Goal: Task Accomplishment & Management: Manage account settings

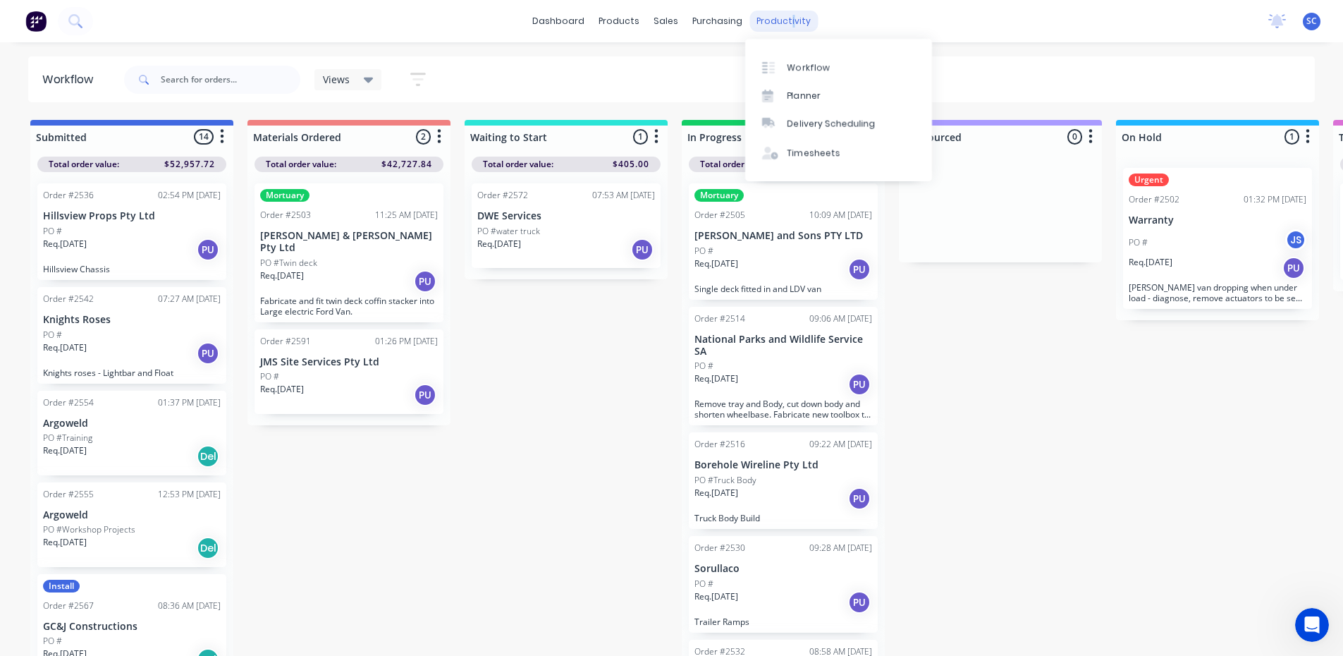
click at [785, 20] on div "productivity" at bounding box center [783, 21] width 68 height 21
click at [805, 154] on div "Timesheets" at bounding box center [813, 153] width 53 height 13
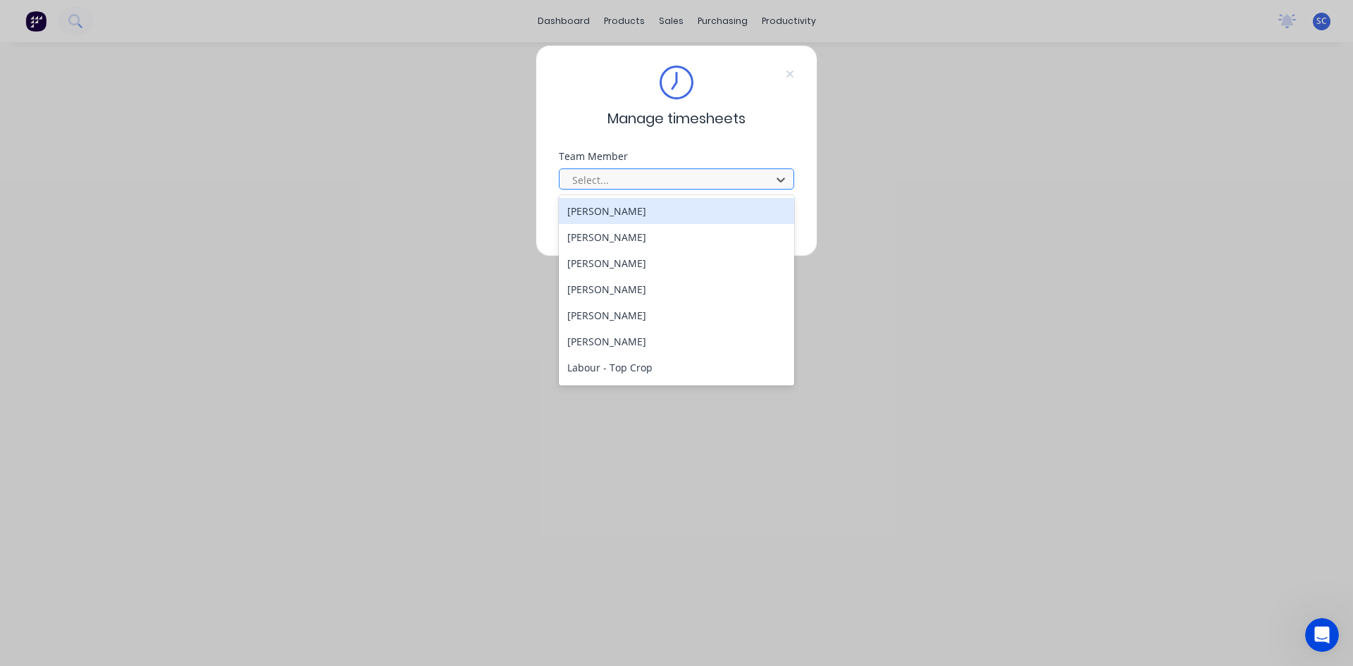
click at [701, 176] on div at bounding box center [667, 180] width 193 height 18
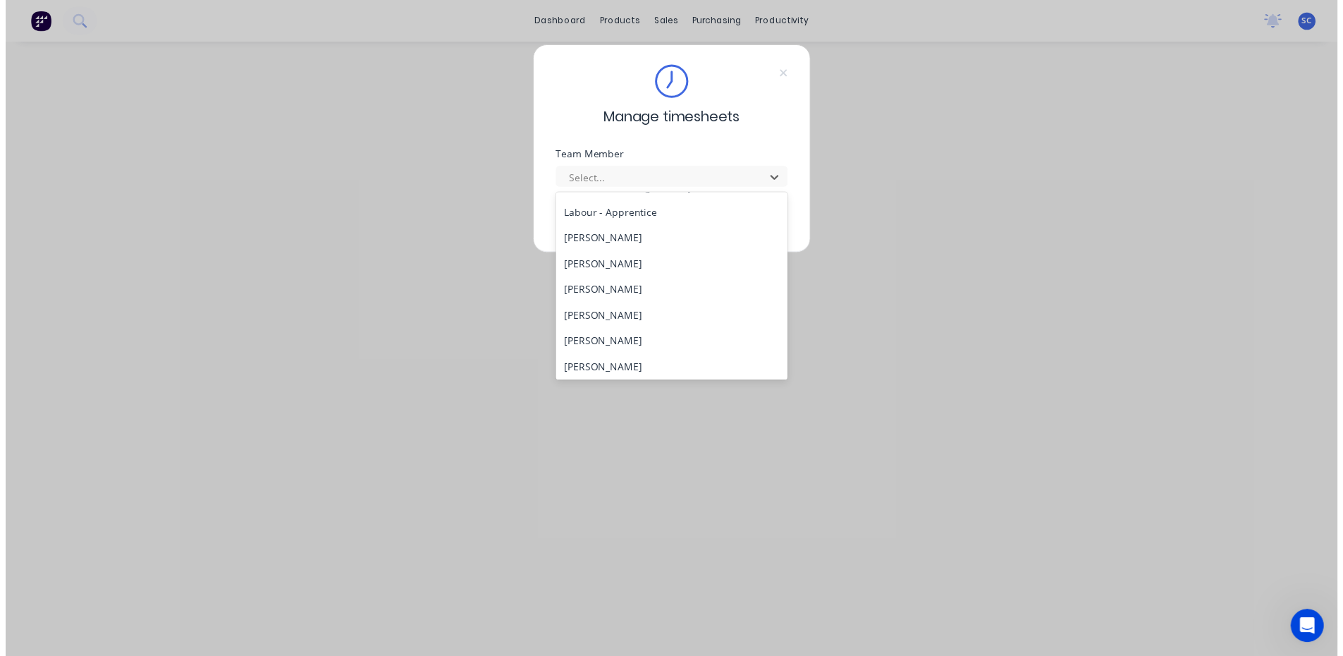
scroll to position [352, 0]
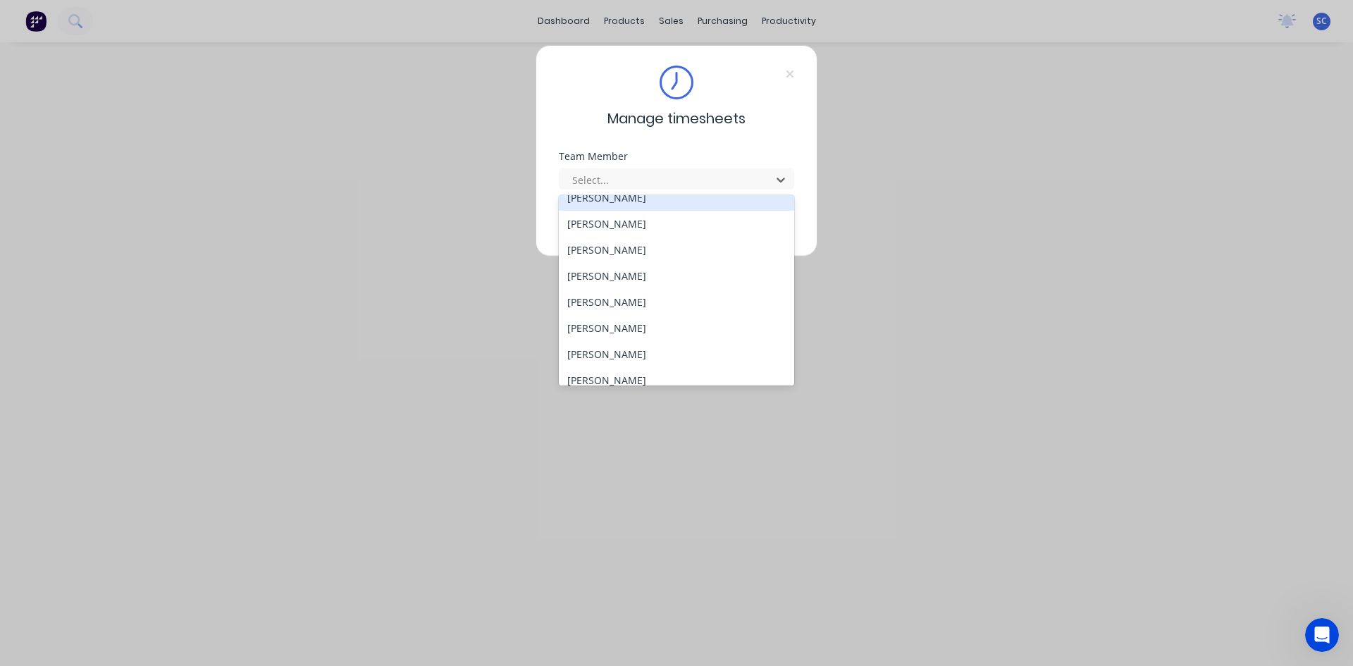
click at [675, 203] on div "[PERSON_NAME]" at bounding box center [676, 198] width 235 height 26
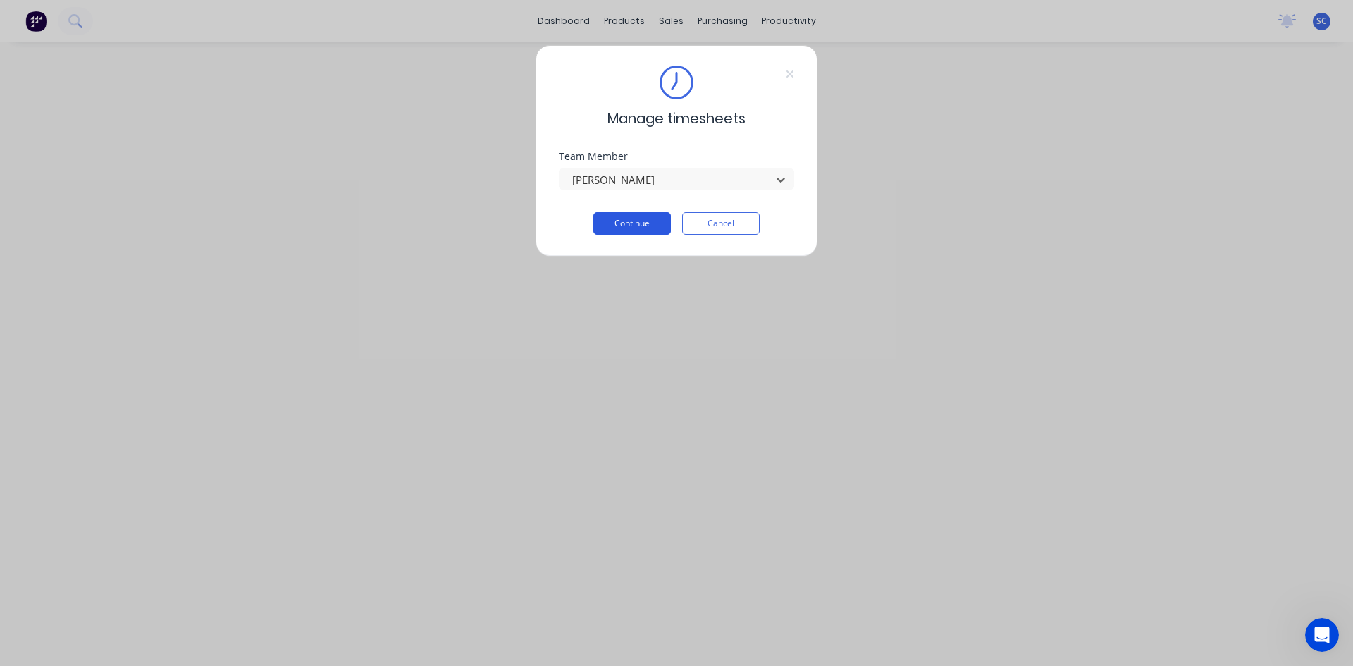
click at [658, 216] on button "Continue" at bounding box center [632, 223] width 78 height 23
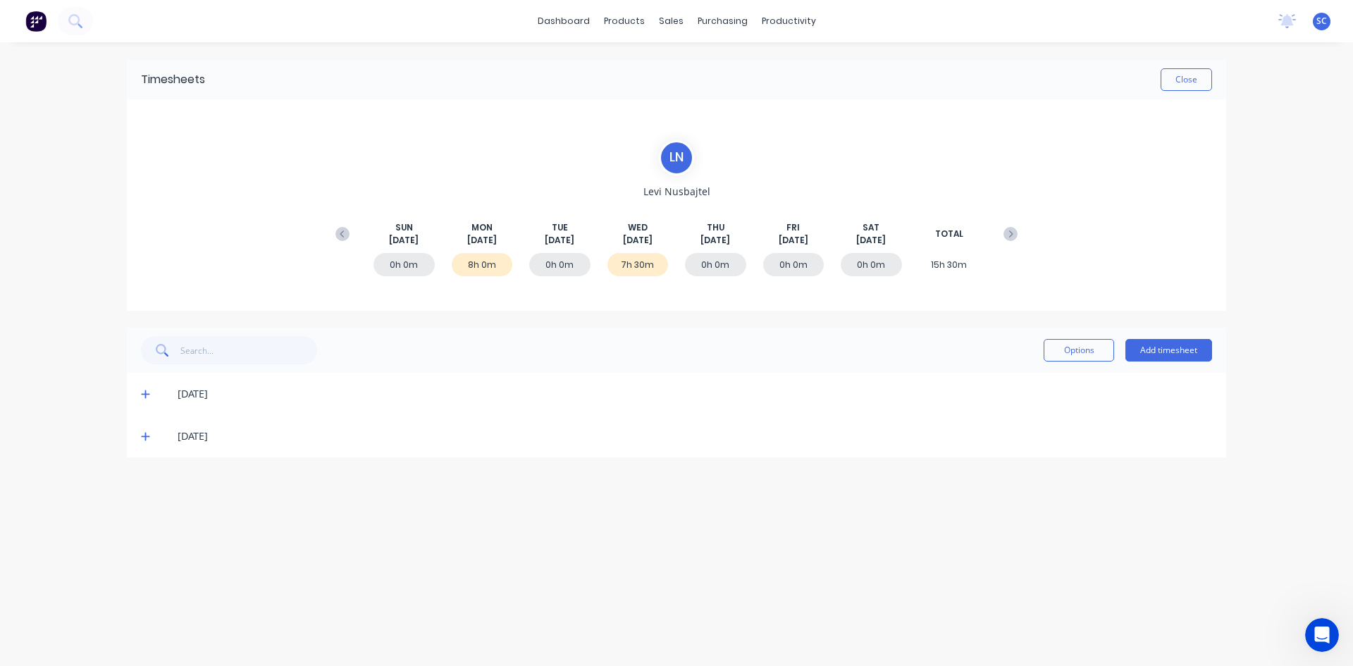
click at [144, 436] on icon at bounding box center [145, 437] width 8 height 8
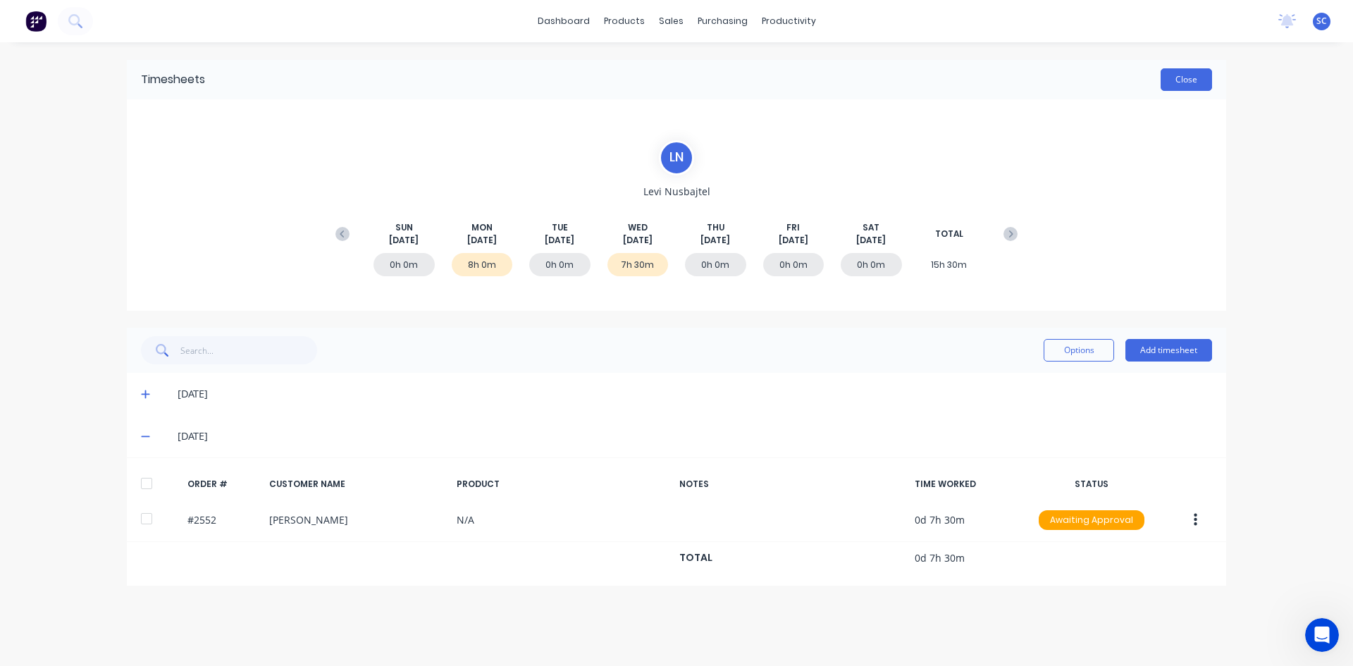
click at [1183, 80] on button "Close" at bounding box center [1186, 79] width 51 height 23
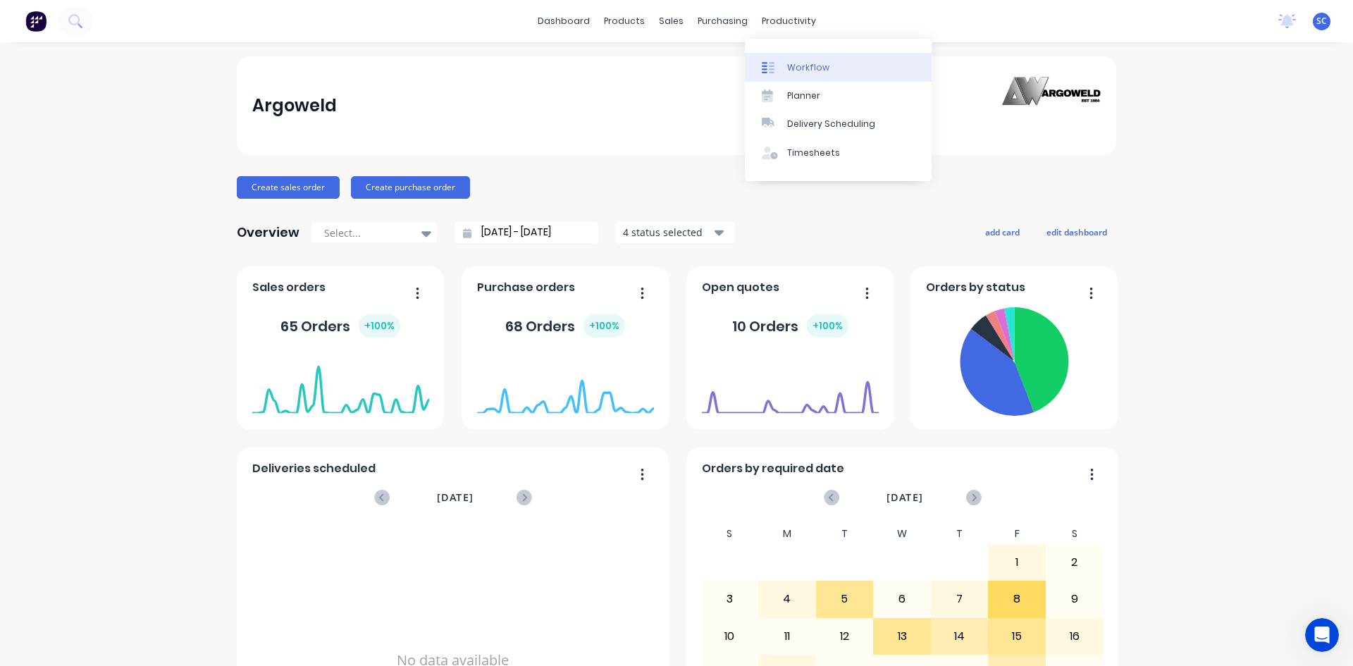
click at [808, 66] on div "Workflow" at bounding box center [808, 67] width 42 height 13
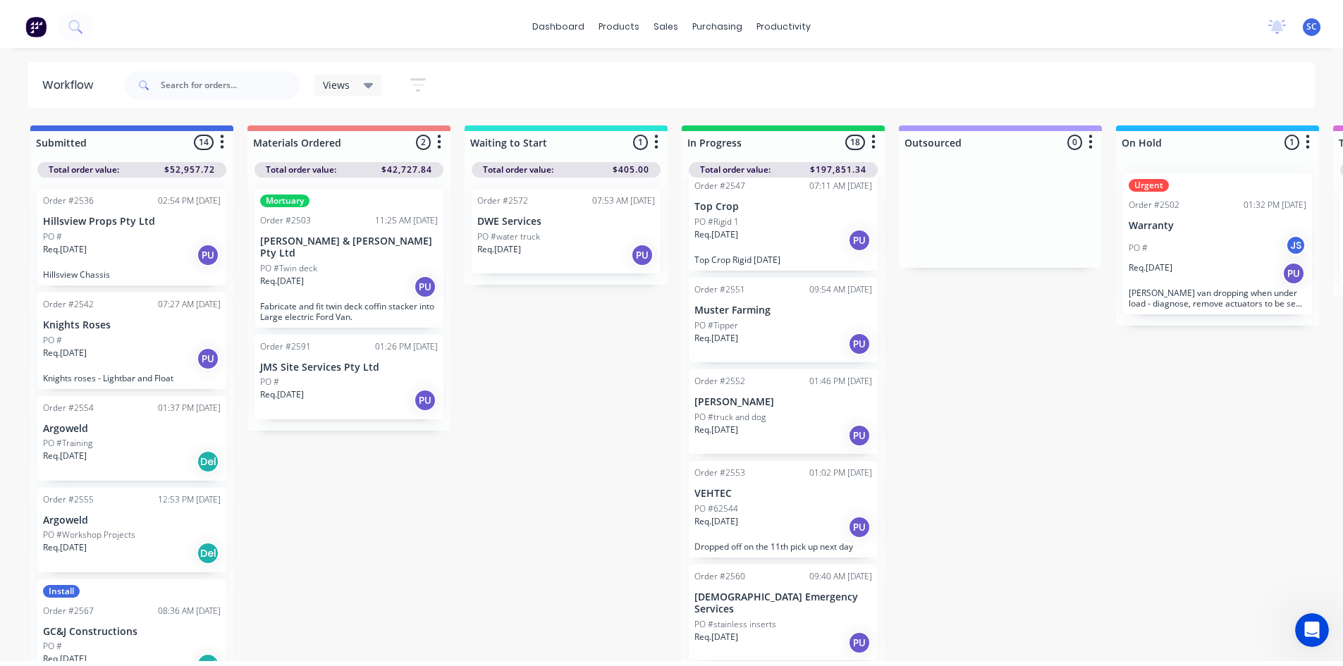
scroll to position [705, 0]
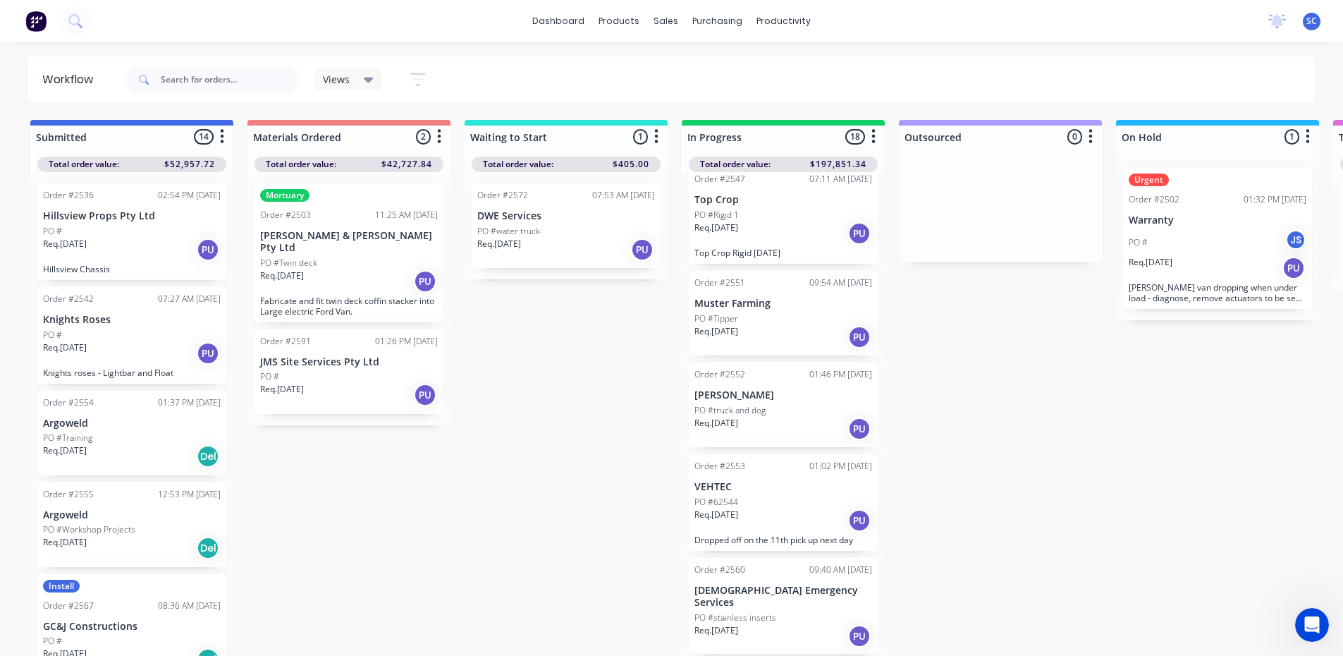
click at [773, 389] on p "[PERSON_NAME]" at bounding box center [783, 395] width 178 height 12
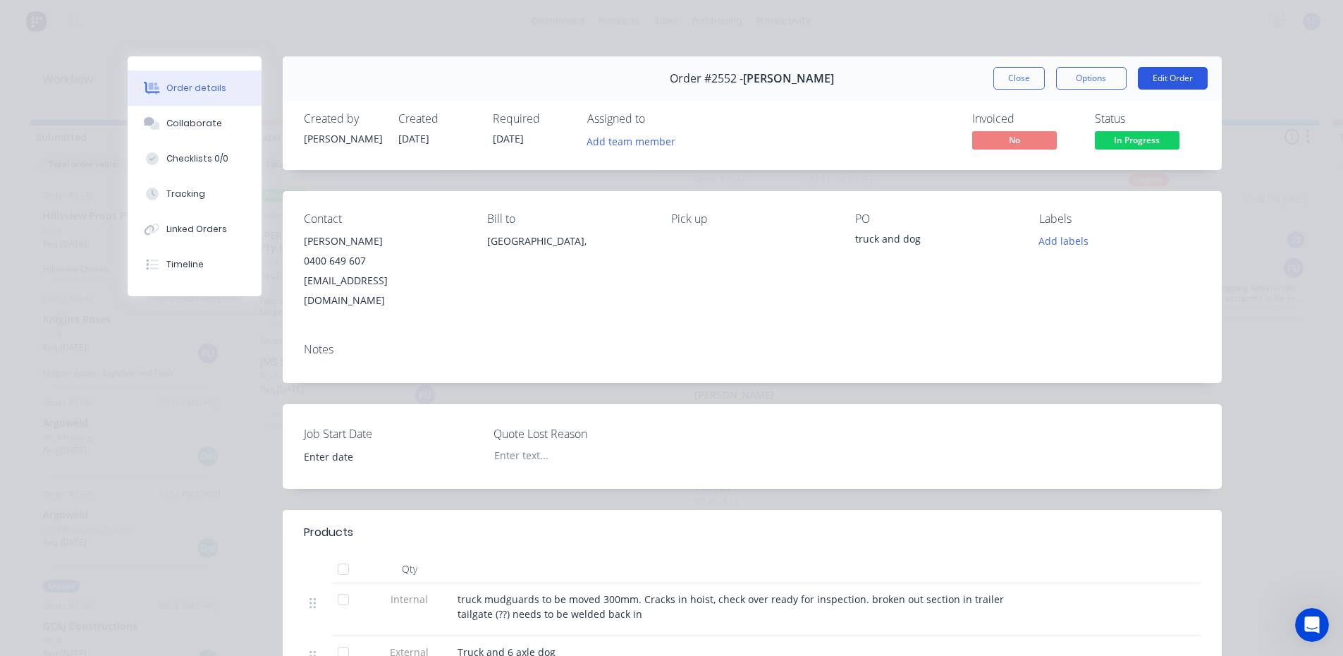
click at [1162, 76] on button "Edit Order" at bounding box center [1173, 78] width 70 height 23
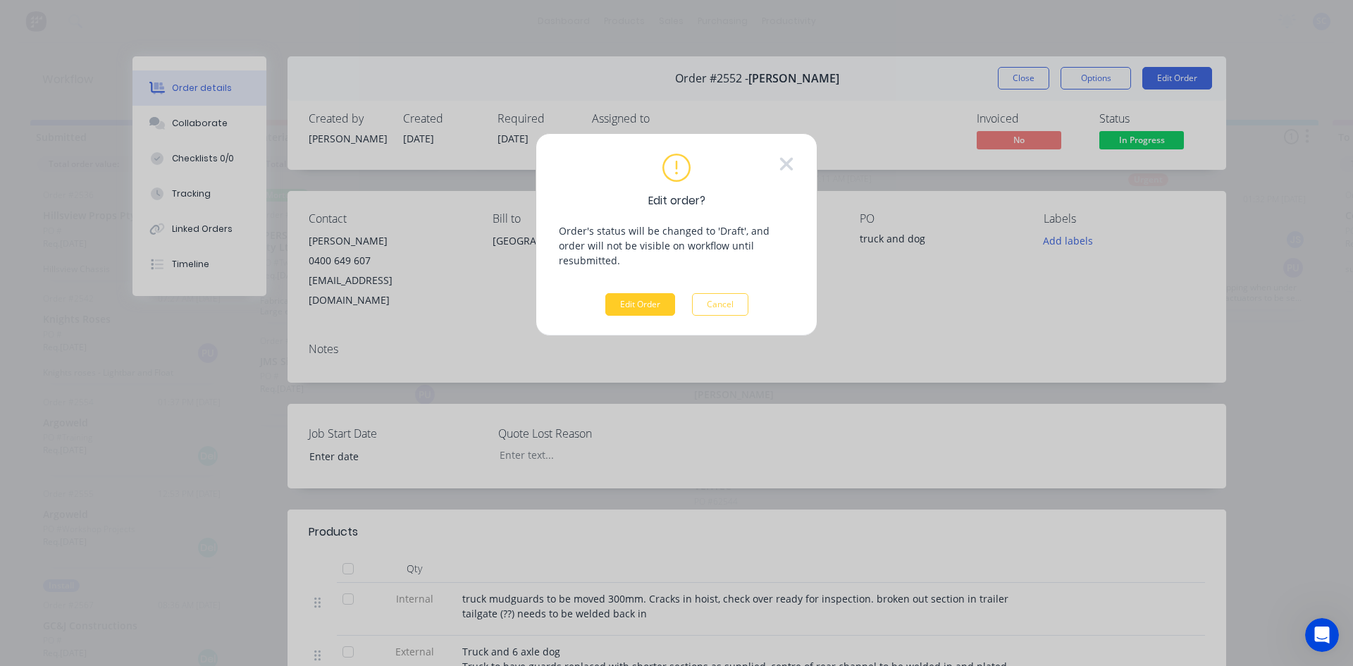
click at [650, 293] on button "Edit Order" at bounding box center [640, 304] width 70 height 23
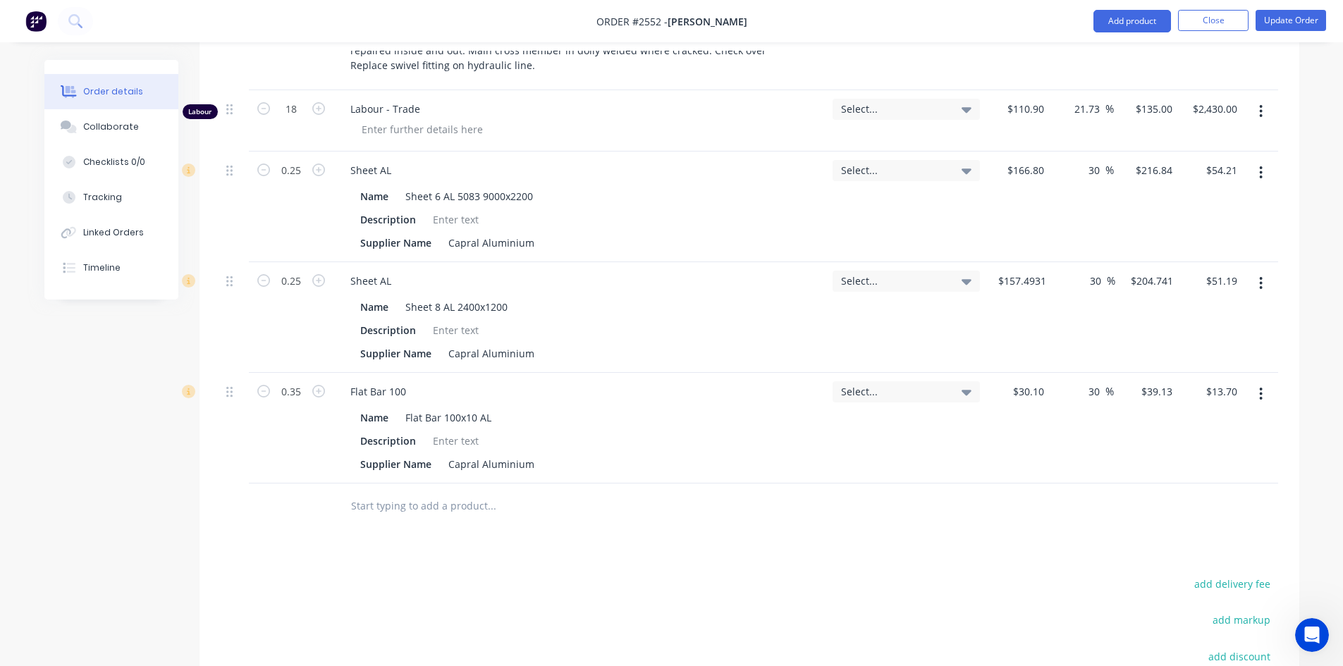
scroll to position [705, 0]
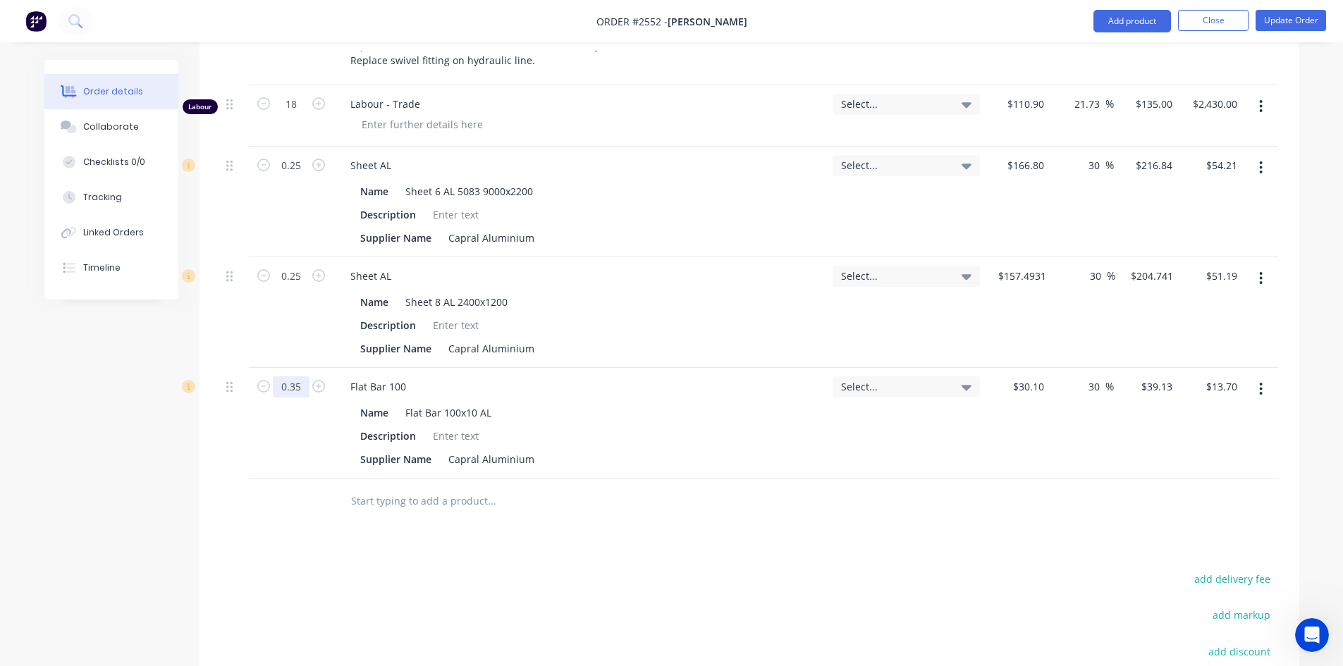
click at [300, 115] on input "0.35" at bounding box center [291, 104] width 37 height 21
click at [293, 115] on input "0.35" at bounding box center [291, 104] width 37 height 21
click at [300, 115] on input "0.35" at bounding box center [291, 104] width 37 height 21
type input "0.7"
type input "$27.39"
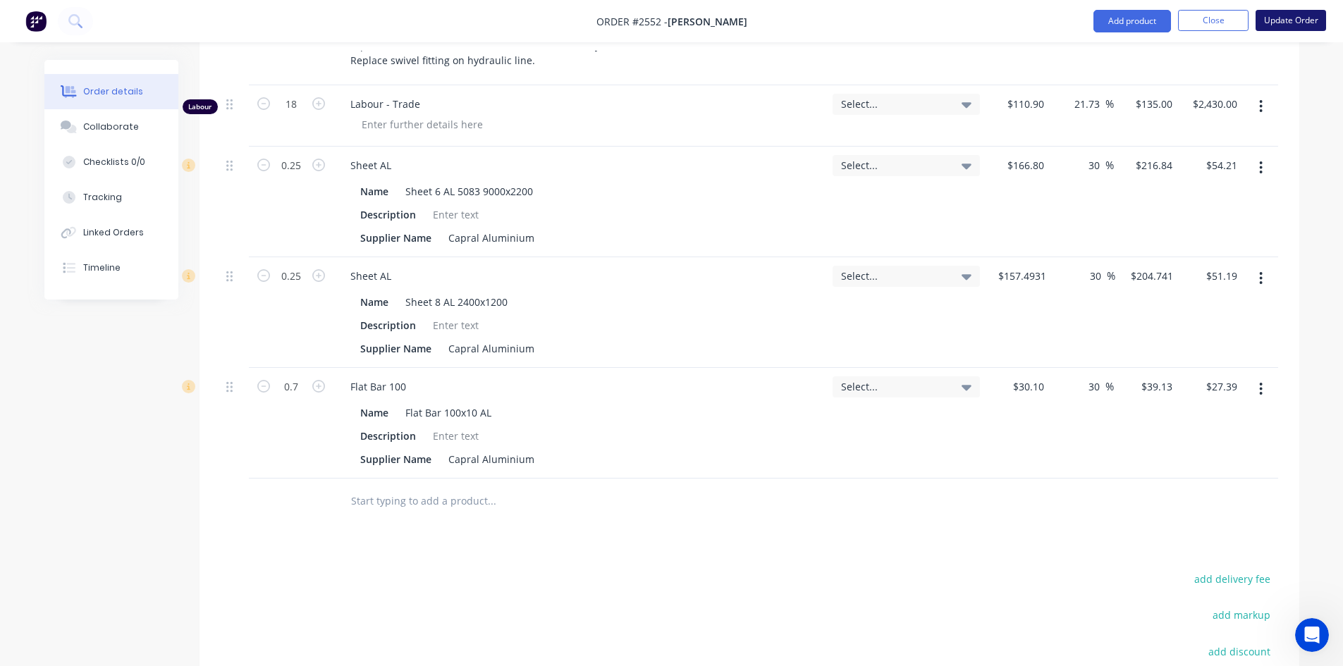
click at [1286, 18] on button "Update Order" at bounding box center [1290, 20] width 70 height 21
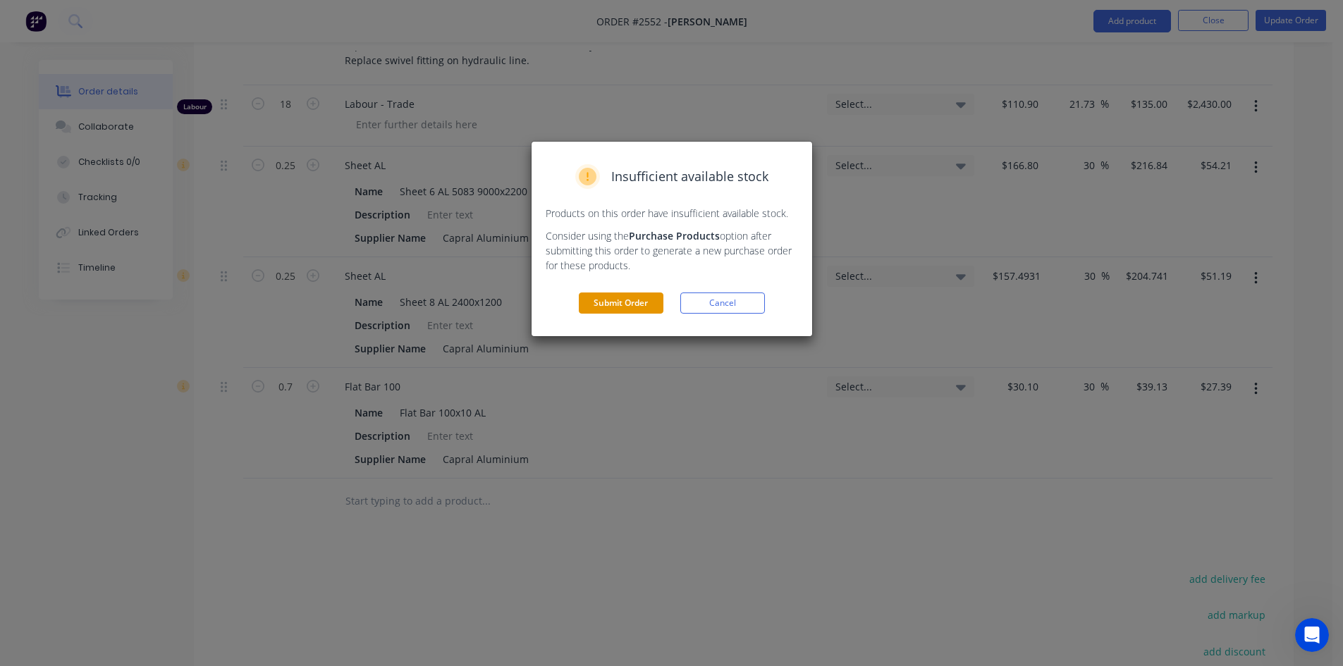
click at [622, 302] on button "Submit Order" at bounding box center [621, 303] width 85 height 21
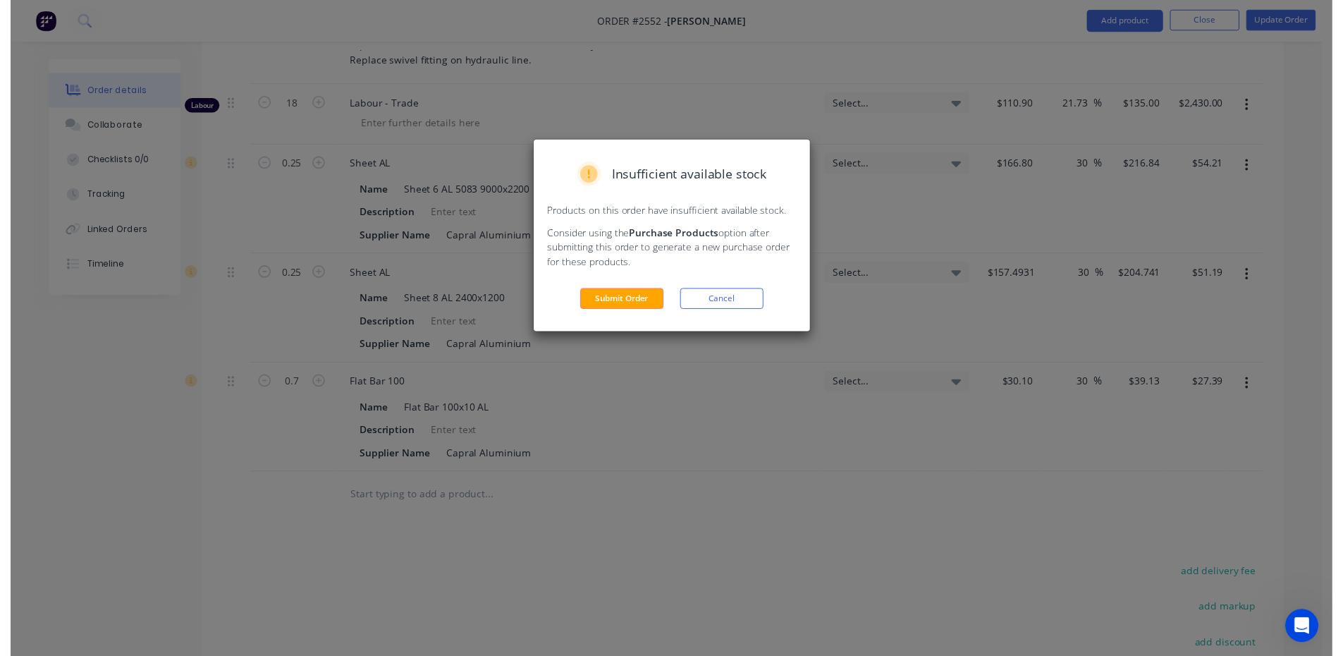
scroll to position [0, 0]
